Goal: Register for event/course

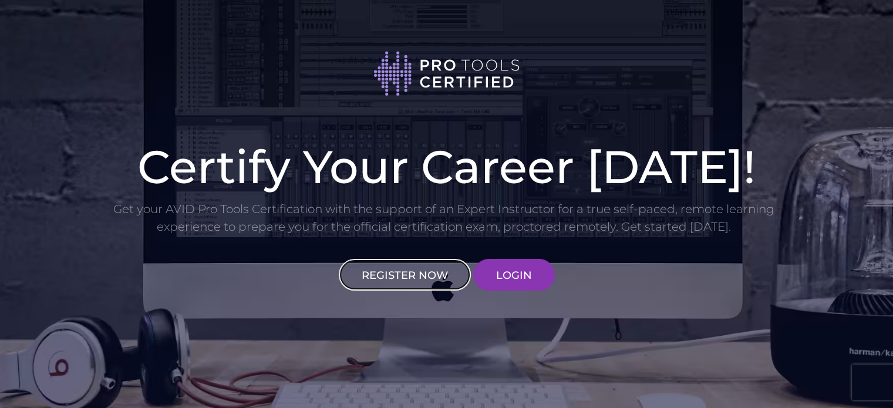
click at [438, 267] on link "REGISTER NOW" at bounding box center [405, 275] width 132 height 32
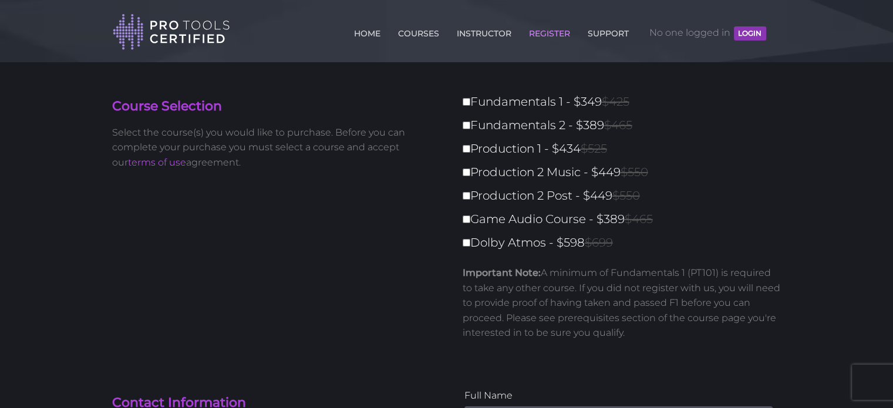
click at [113, 190] on div "Course Selection Select the course(s) you would like to purchase. Before you ca…" at bounding box center [446, 225] width 687 height 267
click at [495, 100] on label "Fundamentals 1 - $349 $425" at bounding box center [626, 102] width 326 height 21
click at [470, 100] on input "Fundamentals 1 - $349 $425" at bounding box center [467, 102] width 8 height 8
checkbox input "true"
type input "349"
